Goal: Task Accomplishment & Management: Complete application form

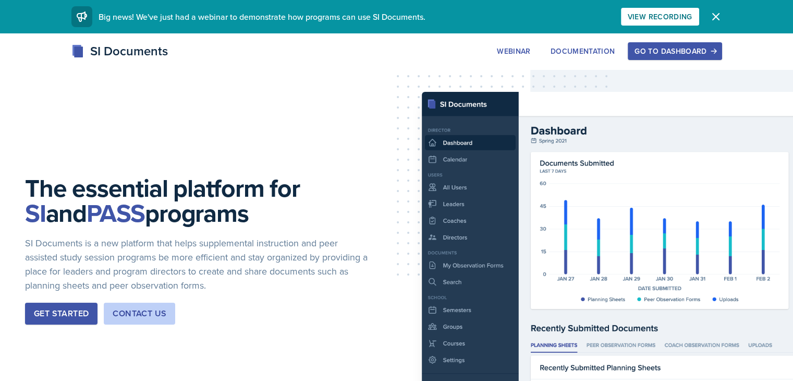
click at [80, 315] on div "Get Started" at bounding box center [61, 313] width 55 height 13
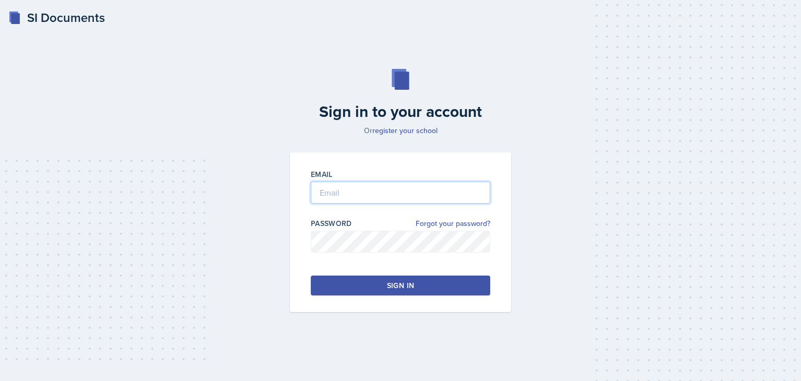
type input "[EMAIL_ADDRESS][DOMAIN_NAME]"
click at [416, 284] on button "Sign in" at bounding box center [400, 285] width 179 height 20
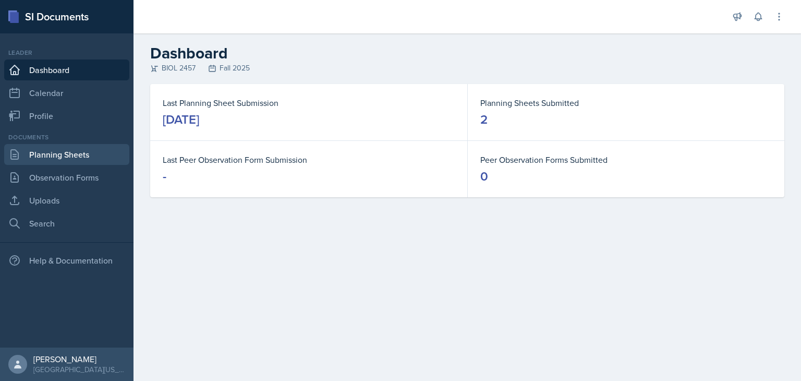
click at [74, 159] on link "Planning Sheets" at bounding box center [66, 154] width 125 height 21
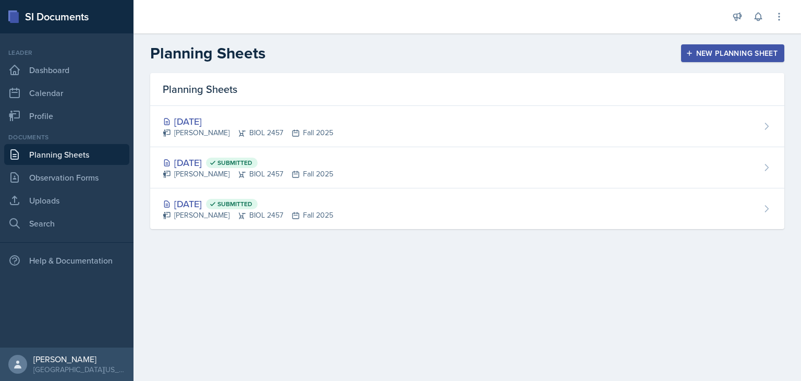
click at [720, 55] on div "New Planning Sheet" at bounding box center [733, 53] width 90 height 8
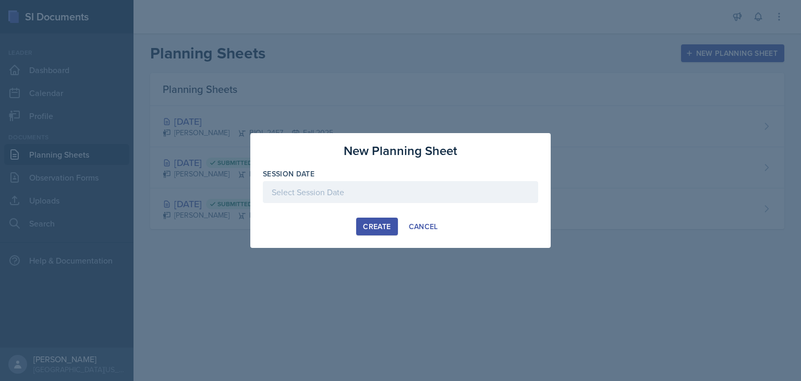
click at [356, 200] on div at bounding box center [400, 192] width 275 height 22
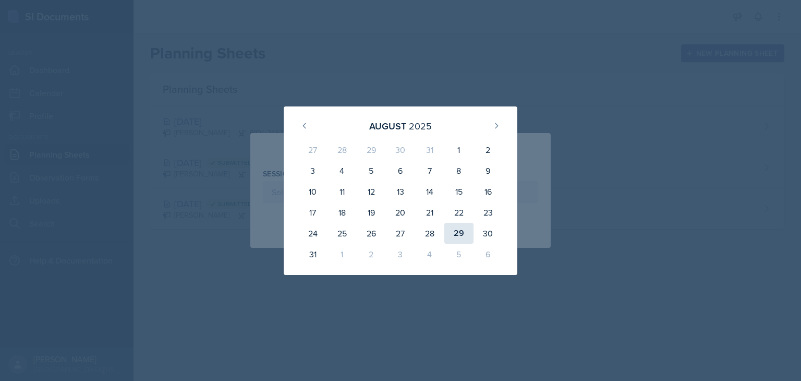
click at [456, 235] on div "29" at bounding box center [458, 233] width 29 height 21
type input "[DATE]"
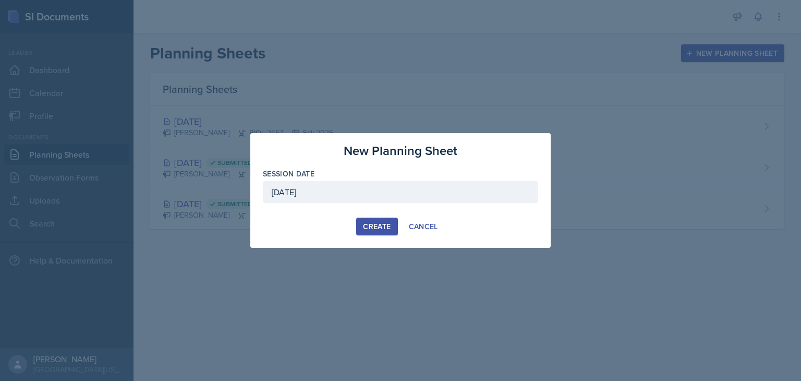
click at [375, 226] on div "Create" at bounding box center [377, 226] width 28 height 8
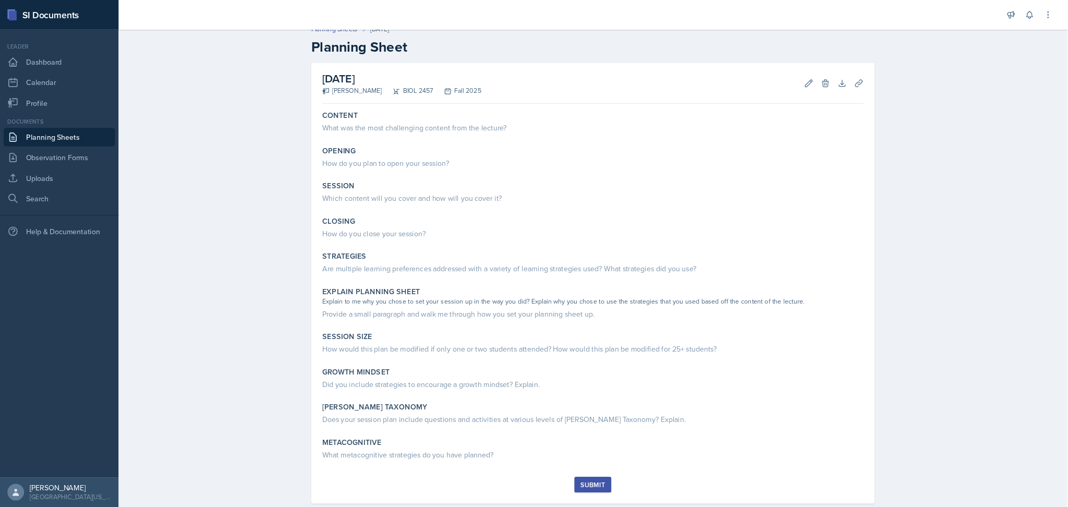
scroll to position [11, 0]
drag, startPoint x: 1054, startPoint y: 0, endPoint x: 252, endPoint y: 250, distance: 839.2
click at [252, 250] on div "Planning Sheets [DATE] Planning Sheet [DATE] [PERSON_NAME] BIOL 2457 Fall 2025 …" at bounding box center [667, 304] width 1068 height 574
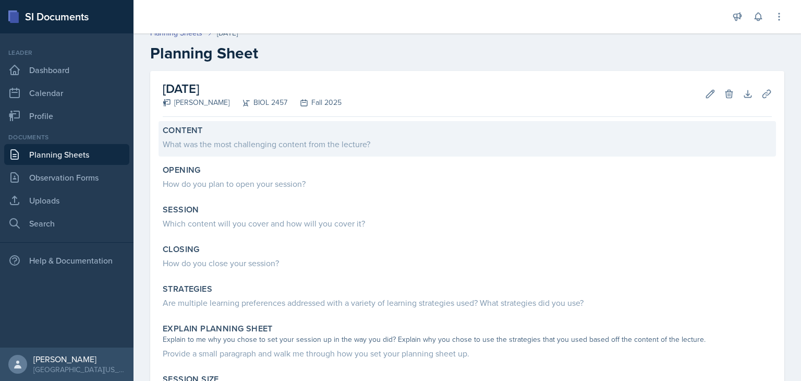
drag, startPoint x: 1200, startPoint y: 3, endPoint x: 283, endPoint y: 134, distance: 926.9
click at [283, 134] on div "Content What was the most challenging content from the lecture?" at bounding box center [466, 138] width 617 height 35
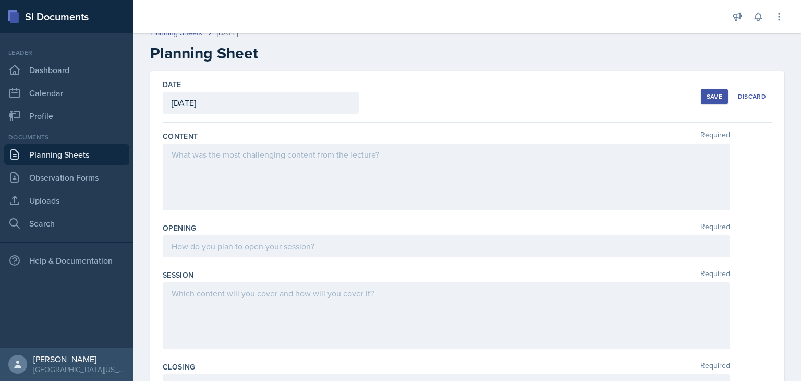
click at [263, 154] on div at bounding box center [446, 176] width 567 height 67
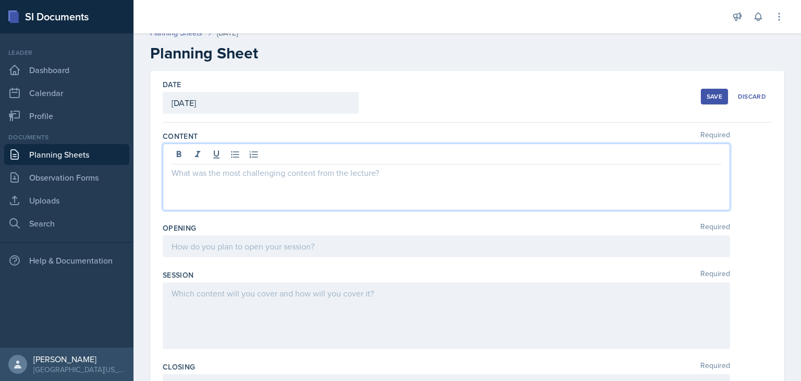
paste div
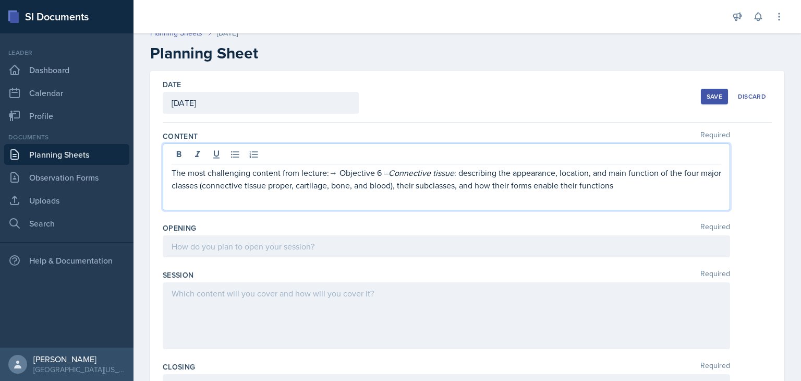
click at [338, 175] on p "The most challenging content from lecture:→ Objective 6 – Connective tissue : d…" at bounding box center [446, 178] width 549 height 25
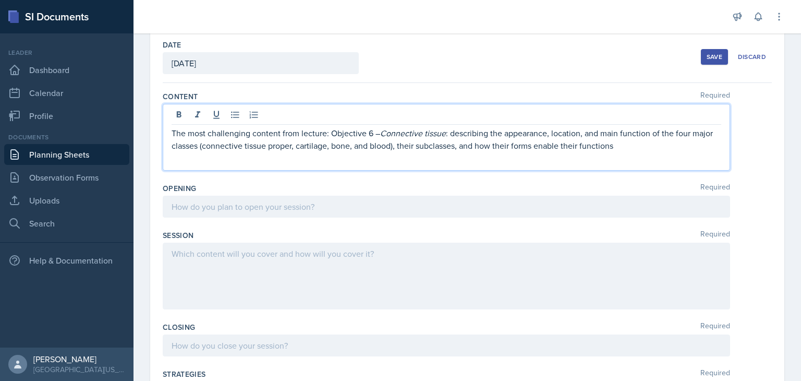
scroll to position [55, 0]
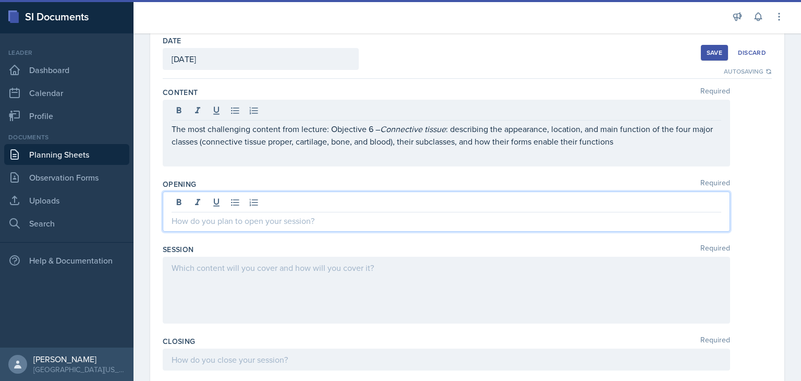
click at [362, 198] on div at bounding box center [446, 211] width 567 height 40
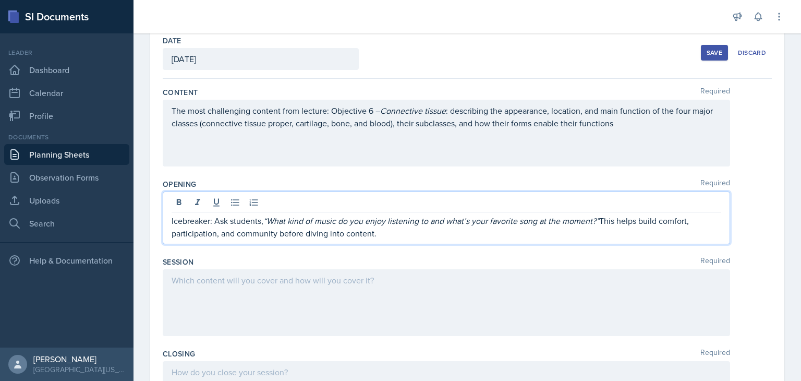
click at [150, 241] on div "Date [DATE] [DATE] 27 28 29 30 31 1 2 3 4 5 6 7 8 9 10 11 12 13 14 15 16 17 18 …" at bounding box center [466, 372] width 667 height 690
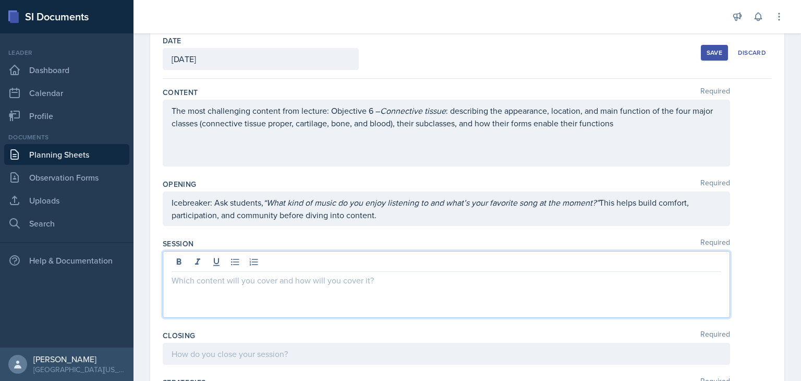
click at [296, 266] on div at bounding box center [446, 284] width 567 height 67
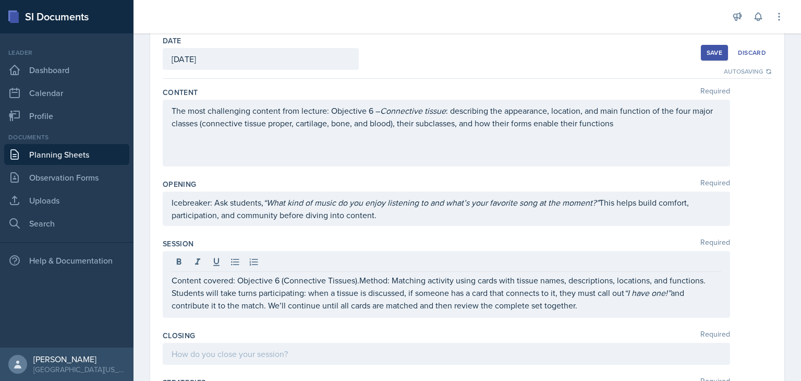
click at [754, 227] on div "Opening Required Icebreaker: Ask students, “What kind of music do you enjoy lis…" at bounding box center [467, 204] width 609 height 59
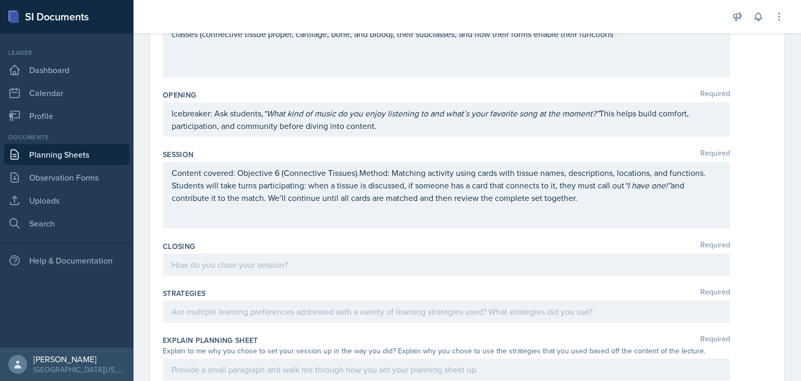
scroll to position [145, 0]
click at [465, 266] on div at bounding box center [446, 263] width 567 height 22
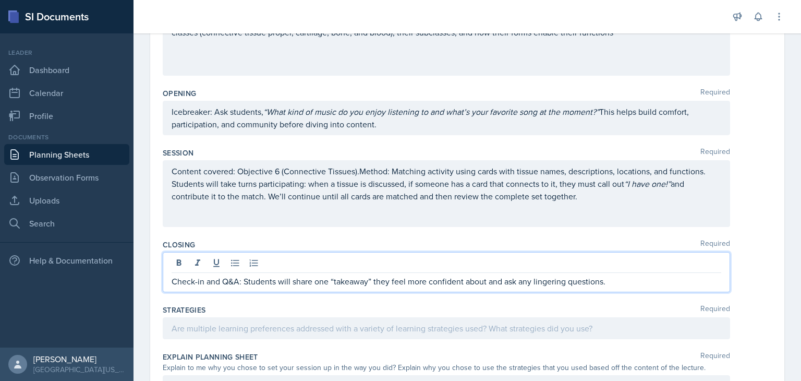
click at [154, 274] on div "Date [DATE] [DATE] 27 28 29 30 31 1 2 3 4 5 6 7 8 9 10 11 12 13 14 15 16 17 18 …" at bounding box center [467, 268] width 634 height 665
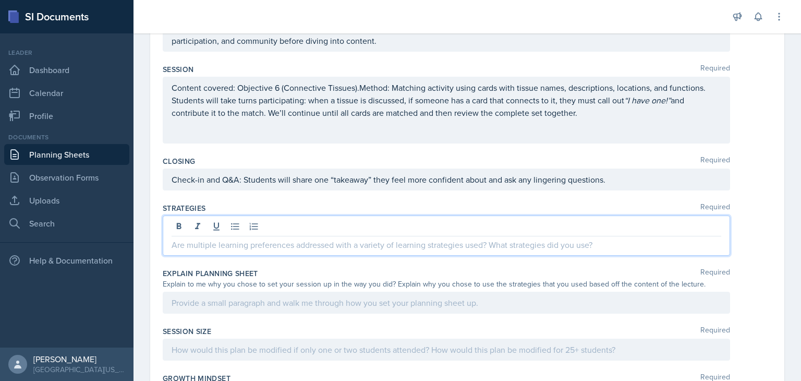
scroll to position [247, 0]
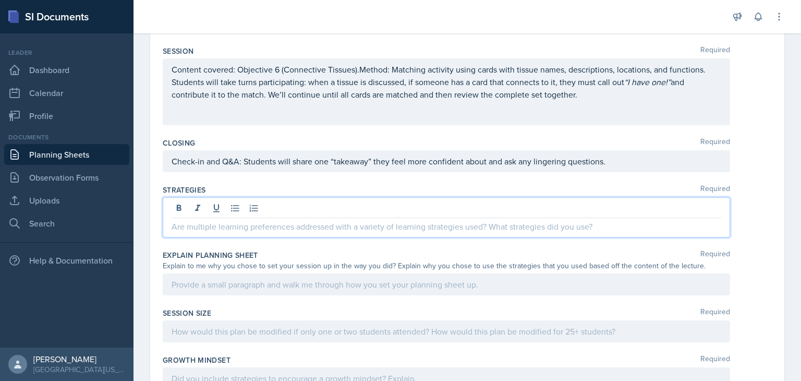
click at [230, 223] on p at bounding box center [446, 226] width 549 height 13
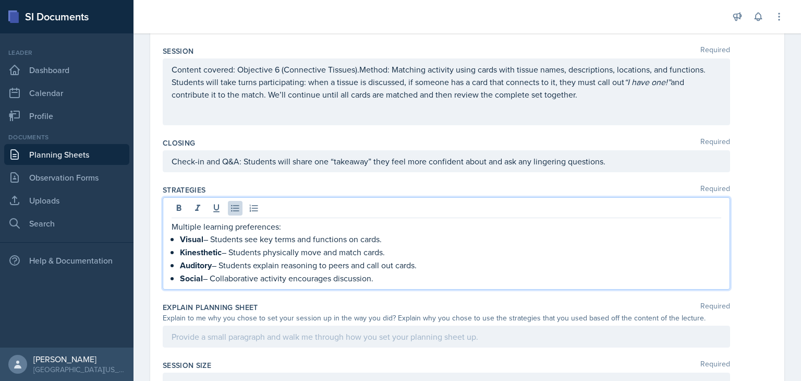
click at [295, 335] on div at bounding box center [446, 336] width 567 height 22
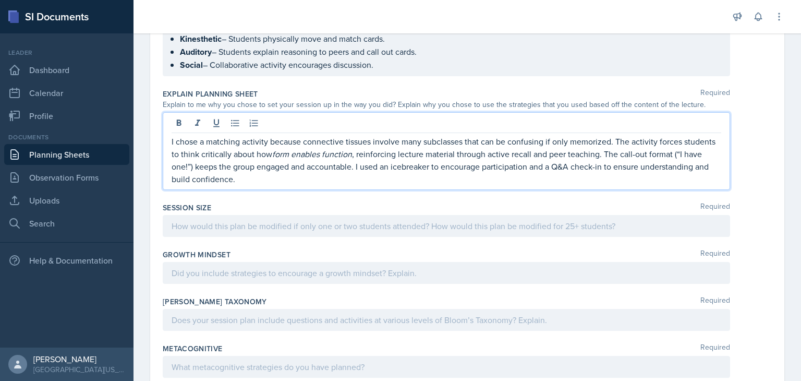
scroll to position [444, 0]
click at [255, 221] on p at bounding box center [446, 224] width 549 height 13
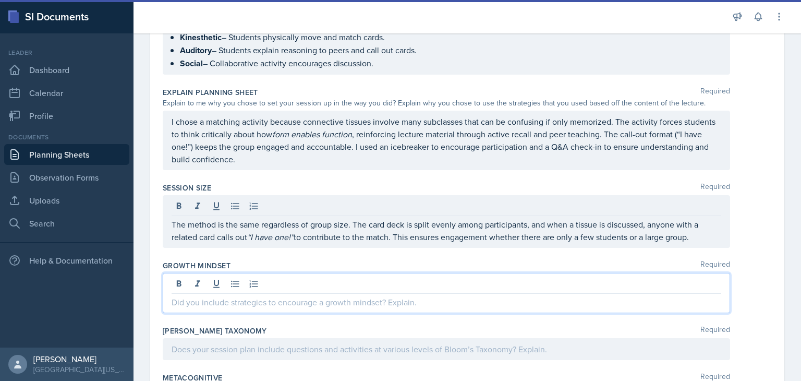
click at [369, 276] on div at bounding box center [446, 293] width 567 height 40
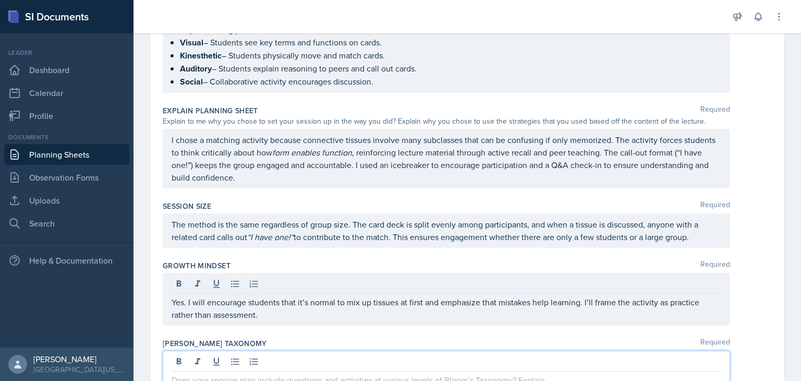
click at [364, 357] on div at bounding box center [446, 370] width 567 height 40
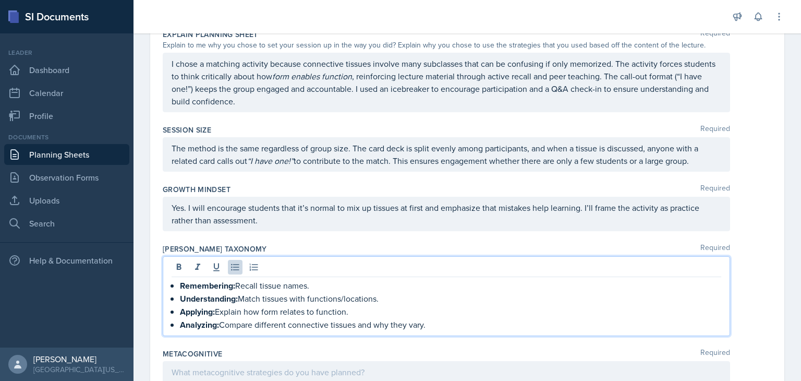
scroll to position [539, 0]
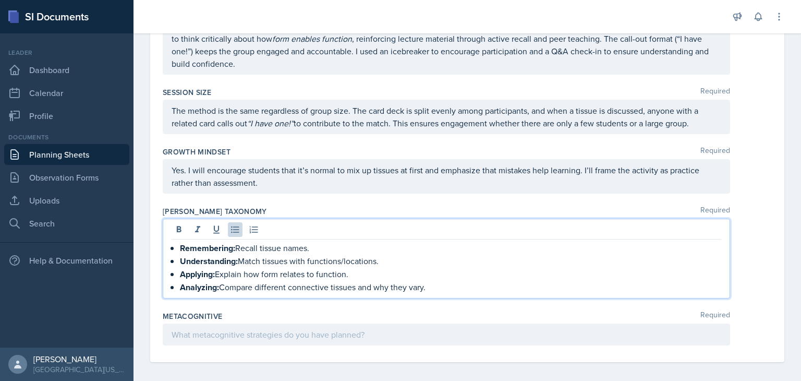
click at [293, 328] on p at bounding box center [446, 334] width 549 height 13
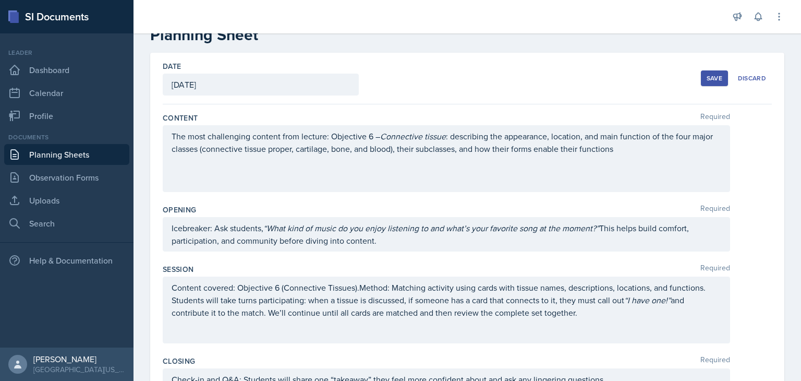
scroll to position [0, 0]
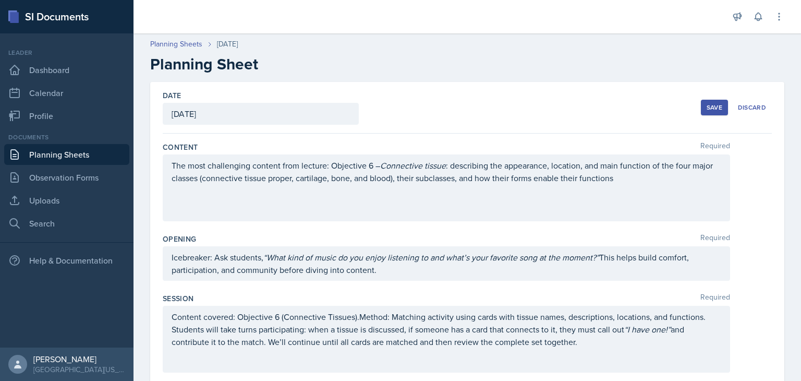
click at [706, 109] on div "Save" at bounding box center [714, 107] width 16 height 8
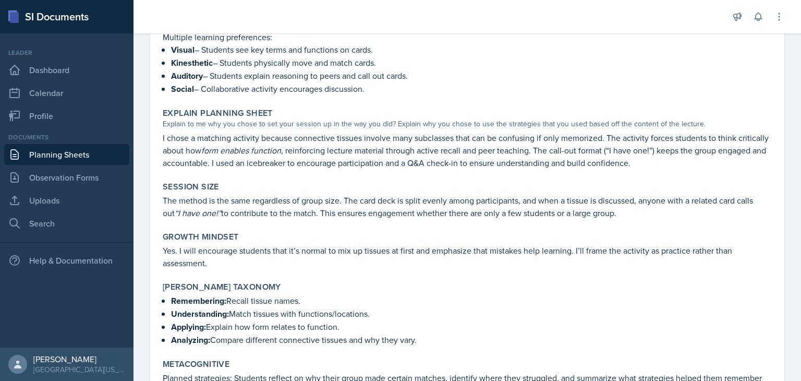
scroll to position [401, 0]
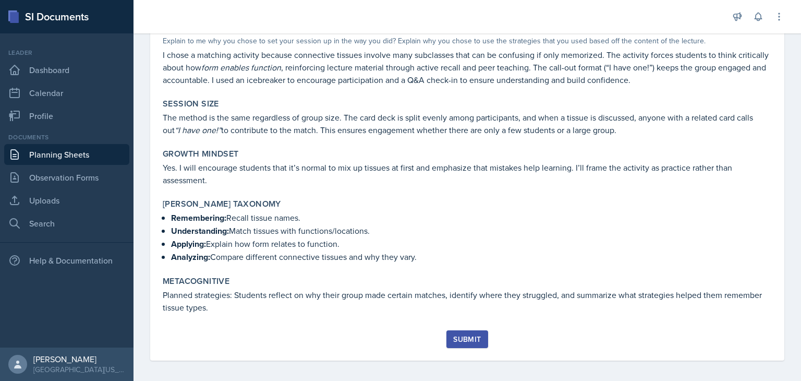
click at [470, 335] on div "Submit" at bounding box center [467, 339] width 28 height 8
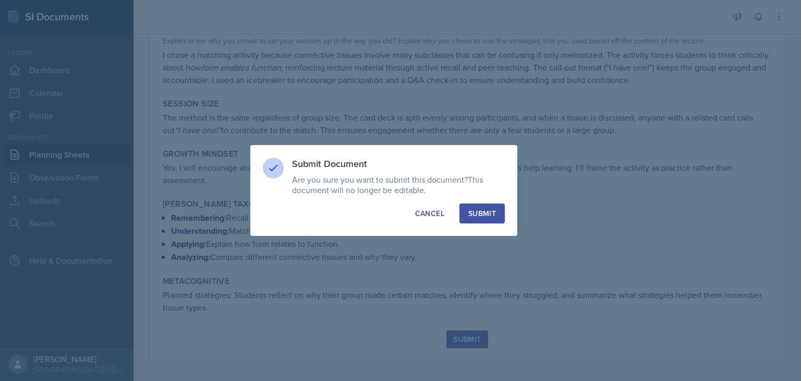
click at [491, 209] on div "Submit" at bounding box center [482, 213] width 28 height 10
